Goal: Task Accomplishment & Management: Complete application form

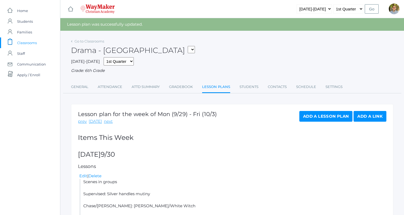
scroll to position [276, 0]
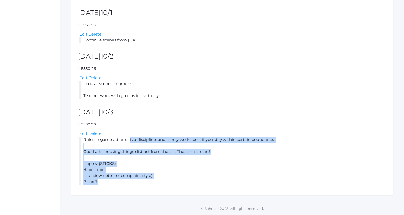
click at [252, 79] on div "Edit | Delete" at bounding box center [232, 78] width 307 height 6
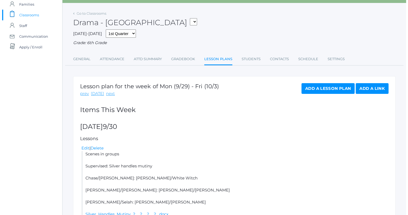
scroll to position [0, 0]
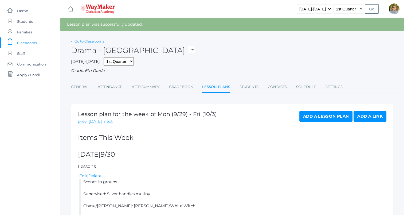
click at [95, 41] on link "Go to Classrooms" at bounding box center [90, 41] width 30 height 4
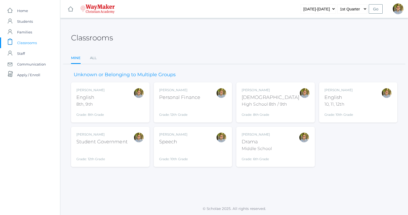
click at [284, 94] on div "Bible" at bounding box center [271, 97] width 58 height 7
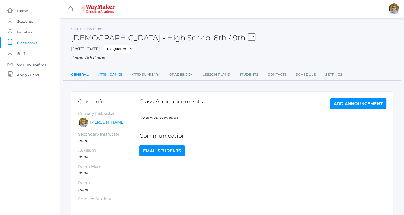
click at [106, 77] on link "Attendance" at bounding box center [110, 74] width 25 height 11
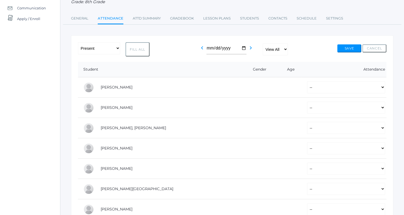
scroll to position [58, 0]
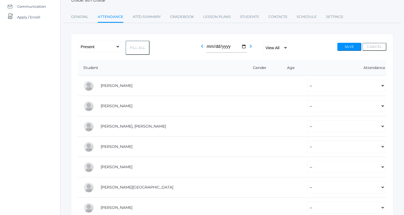
click at [137, 50] on button "Fill All" at bounding box center [138, 48] width 24 height 14
select select "P"
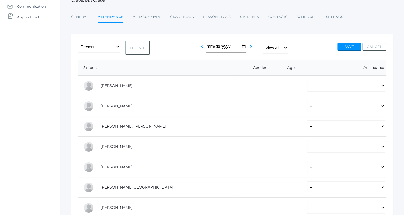
select select "P"
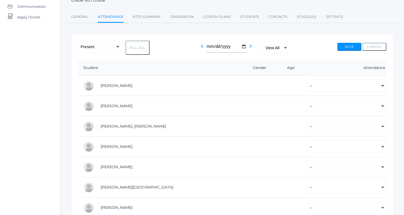
select select "P"
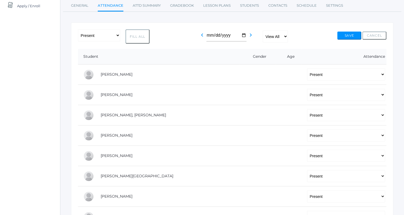
scroll to position [69, 0]
click at [307, 73] on select "-- Present Tardy Excused Tardy Unexcused Absent Excused Absent Unexcused" at bounding box center [346, 74] width 78 height 12
select select
click at [307, 68] on select "-- Present Tardy Excused Tardy Unexcused Absent Excused Absent Unexcused" at bounding box center [346, 74] width 78 height 12
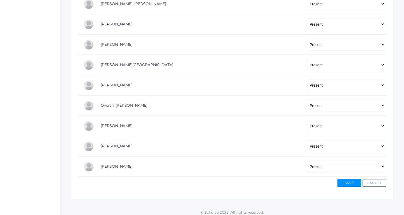
scroll to position [183, 0]
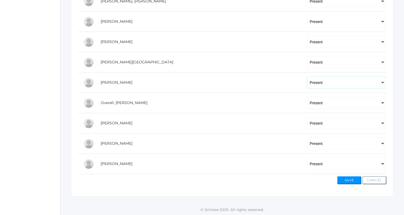
click at [307, 87] on select "-- Present Tardy Excused Tardy Unexcused Absent Excused Absent Unexcused" at bounding box center [346, 82] width 78 height 12
select select
click at [307, 76] on select "-- Present Tardy Excused Tardy Unexcused Absent Excused Absent Unexcused" at bounding box center [346, 82] width 78 height 12
click at [341, 179] on button "Save" at bounding box center [350, 180] width 24 height 8
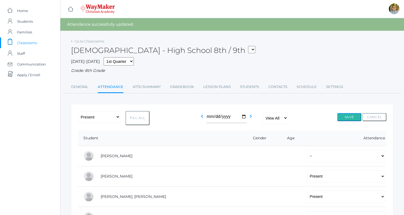
click at [346, 114] on button "Save" at bounding box center [350, 117] width 24 height 8
click at [94, 40] on link "Go to Classrooms" at bounding box center [90, 41] width 30 height 4
